Goal: Navigation & Orientation: Find specific page/section

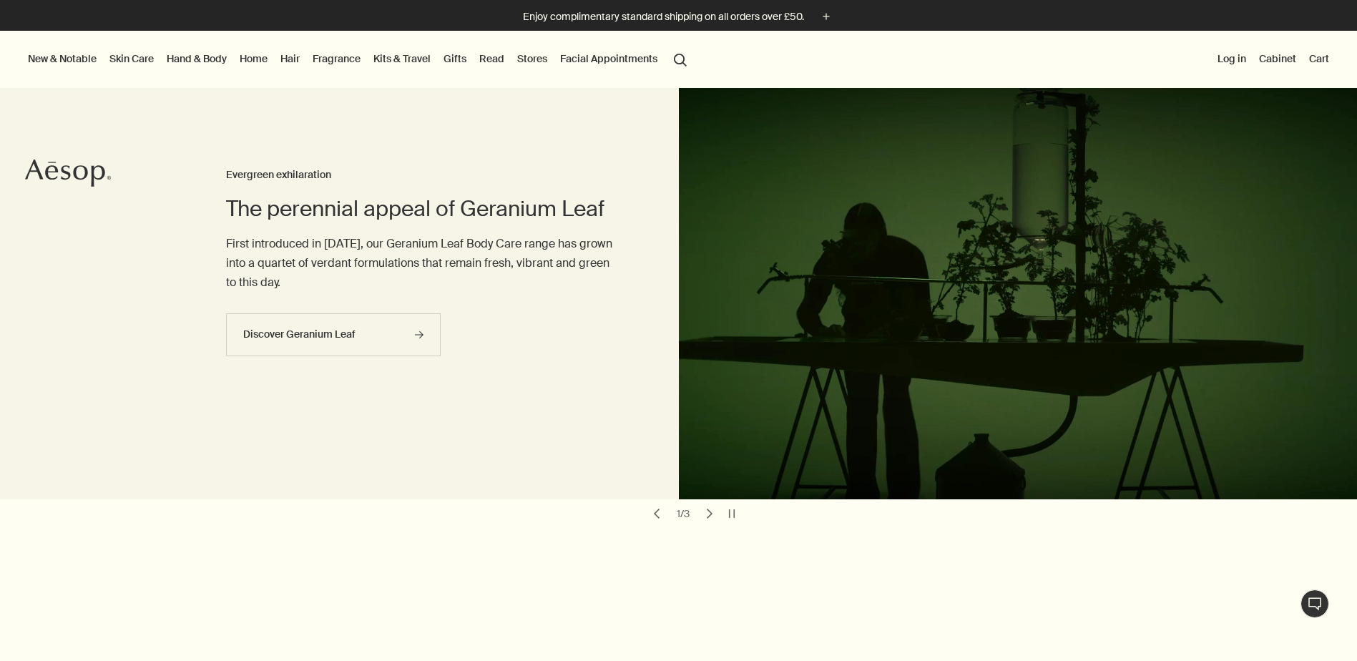
click at [240, 51] on link "Home" at bounding box center [254, 58] width 34 height 19
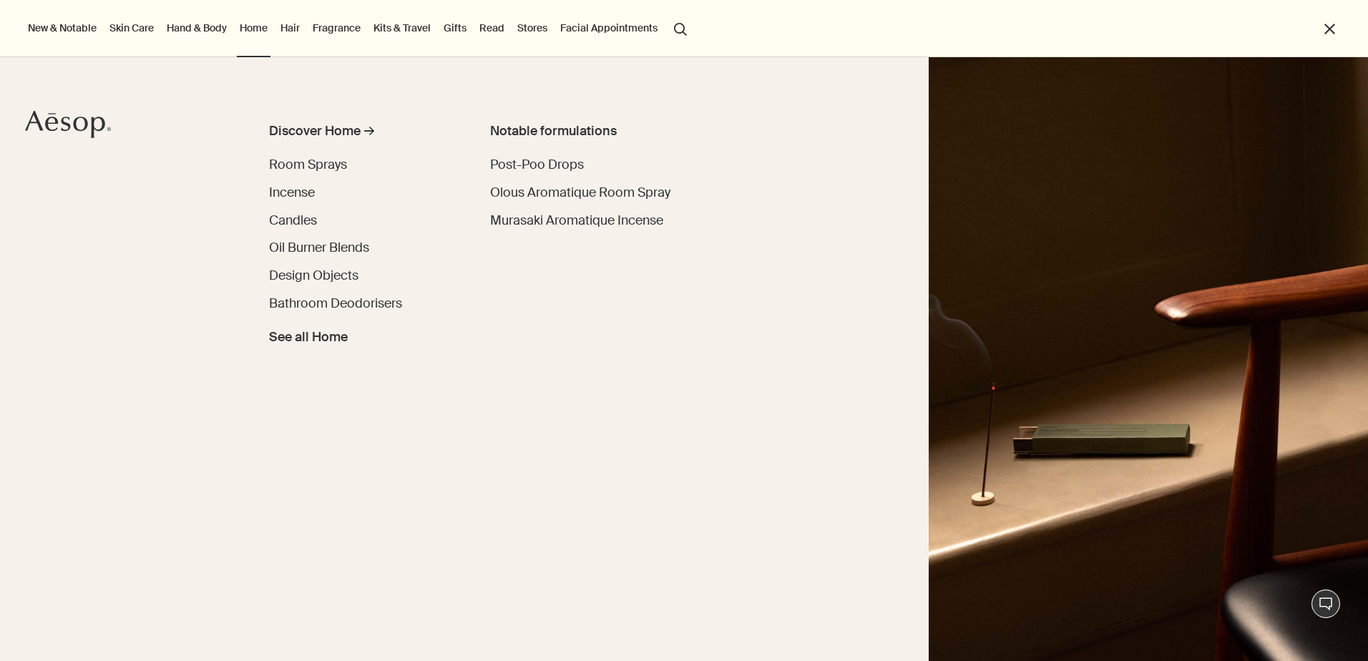
click at [194, 24] on link "Hand & Body" at bounding box center [197, 28] width 66 height 19
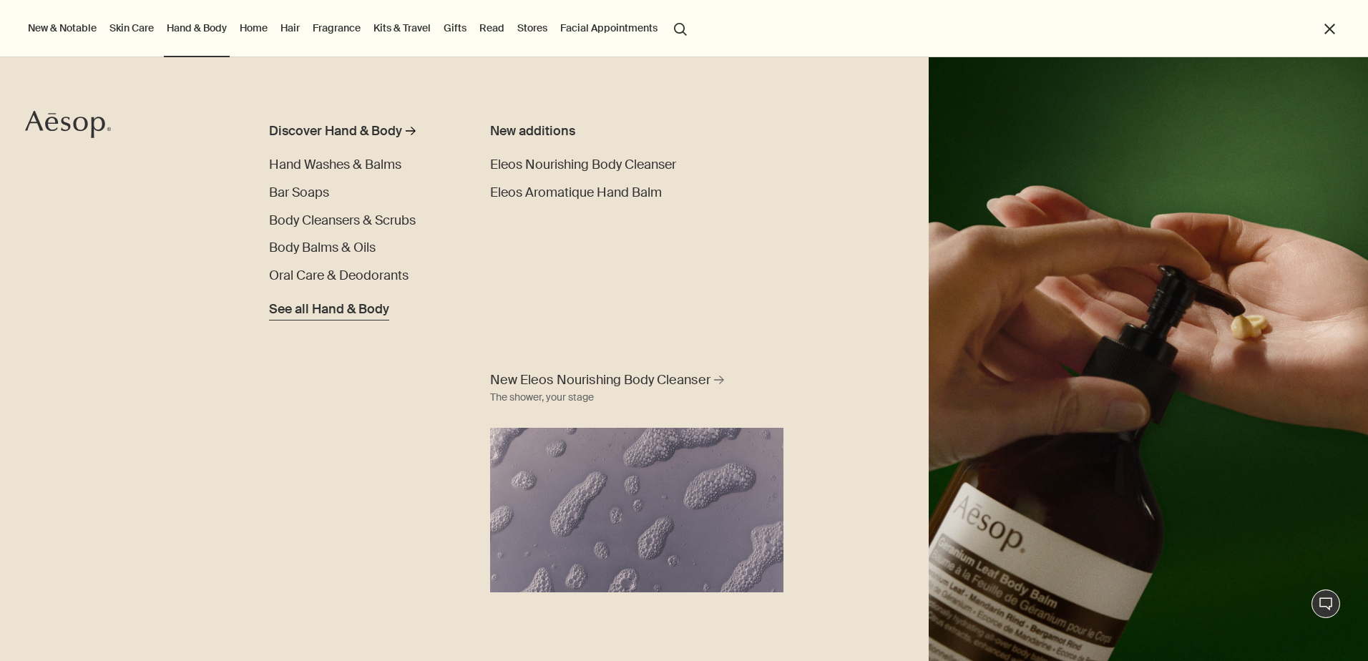
click at [368, 299] on link "See all Hand & Body" at bounding box center [329, 306] width 120 height 25
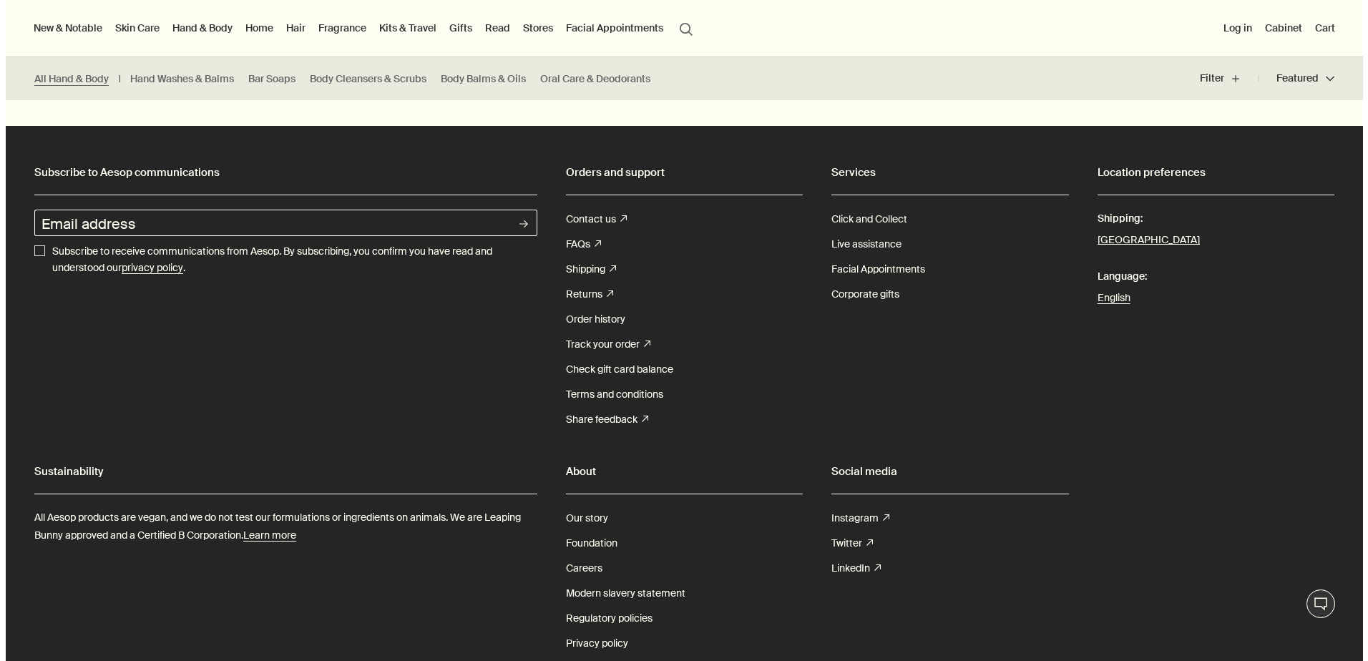
scroll to position [6089, 0]
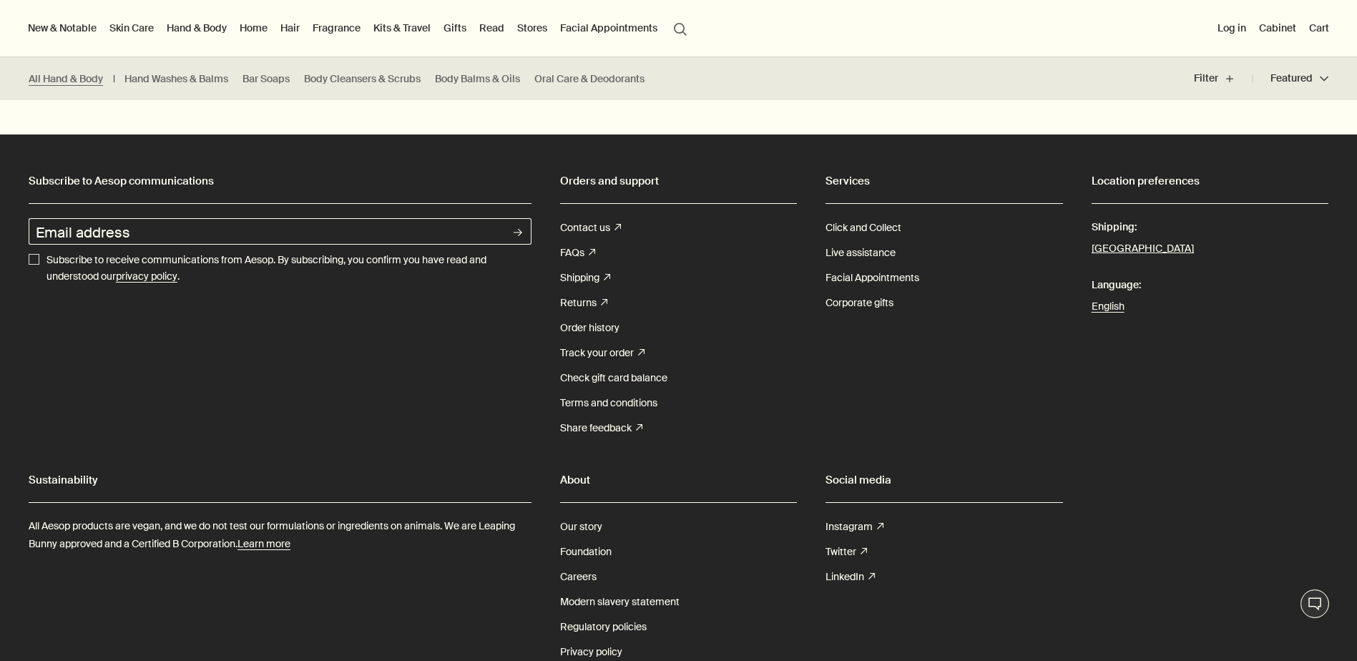
click at [452, 29] on link "Gifts" at bounding box center [455, 28] width 29 height 19
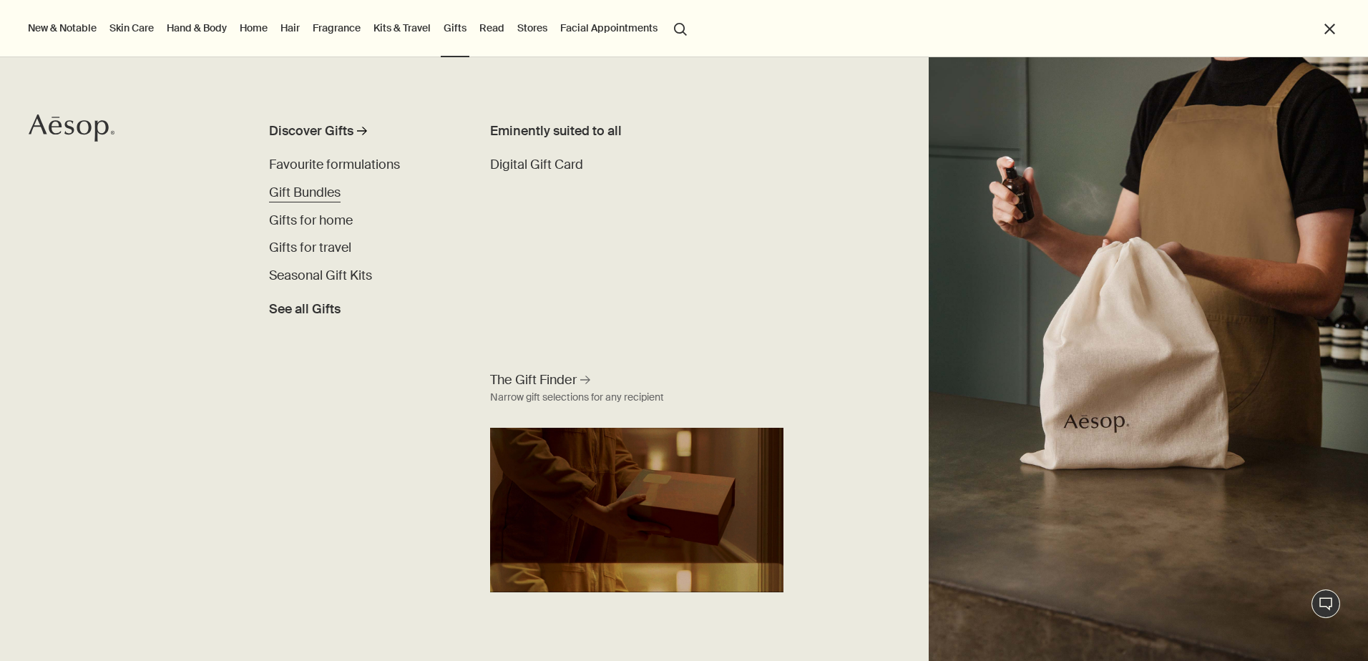
click at [323, 192] on span "Gift Bundles" at bounding box center [305, 192] width 72 height 17
